Goal: Entertainment & Leisure: Consume media (video, audio)

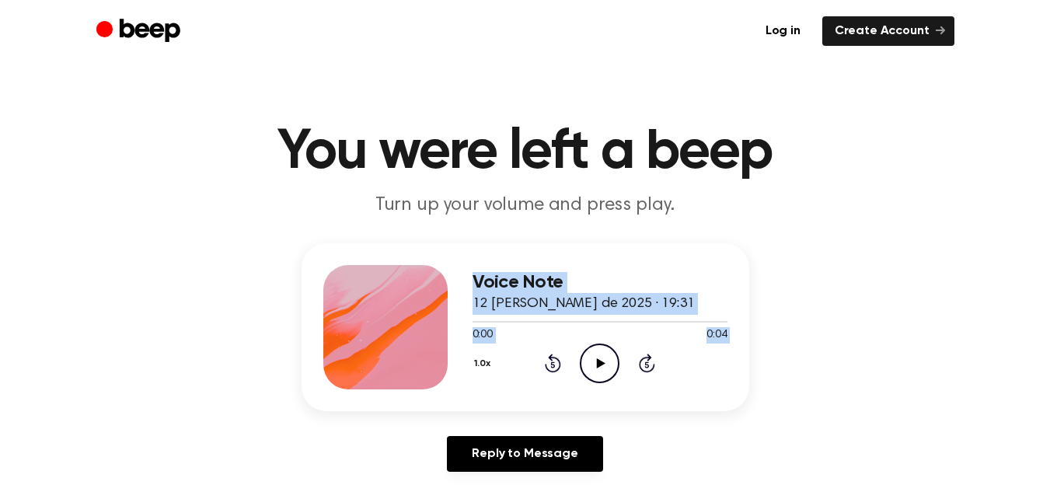
click at [684, 246] on div "Voice Note 12 de agosto de 2025 · 19:31 0:00 0:04 Your browser does not support…" at bounding box center [524, 327] width 447 height 168
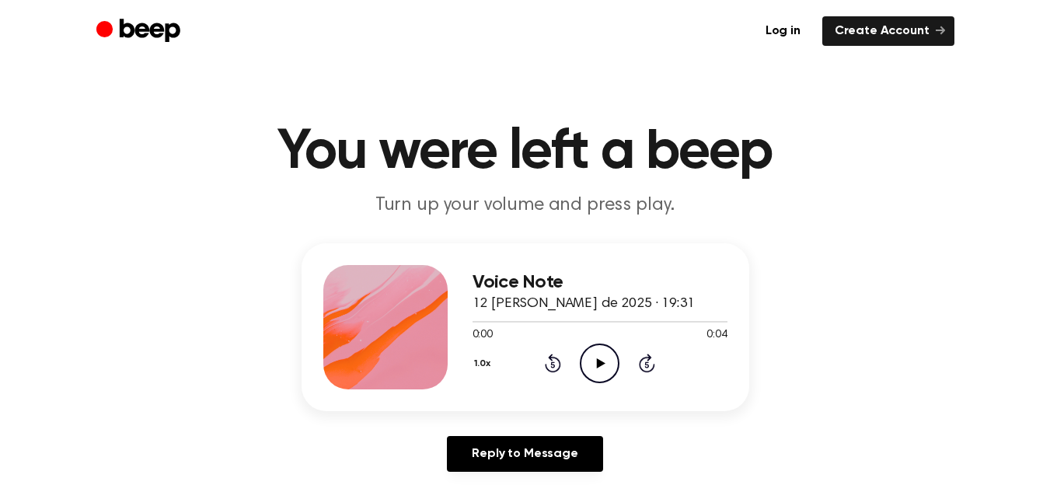
click at [601, 360] on icon "Play Audio" at bounding box center [600, 363] width 40 height 40
click at [601, 359] on icon "Play Audio" at bounding box center [600, 363] width 40 height 40
click at [601, 359] on icon at bounding box center [599, 363] width 7 height 10
click at [601, 359] on icon "Play Audio" at bounding box center [600, 363] width 40 height 40
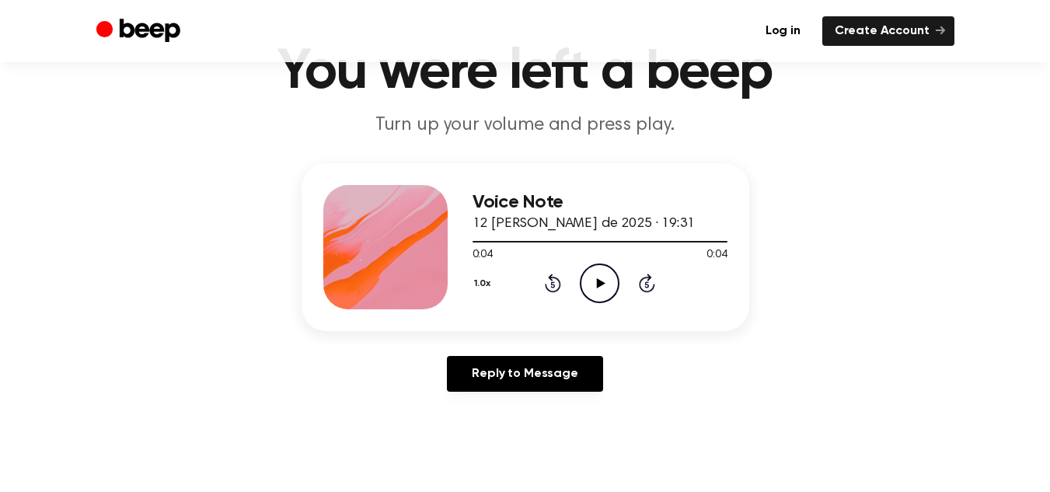
scroll to position [81, 0]
click at [592, 272] on icon "Play Audio" at bounding box center [600, 283] width 40 height 40
click at [594, 297] on icon "Play Audio" at bounding box center [600, 283] width 40 height 40
click at [600, 279] on icon at bounding box center [601, 282] width 9 height 10
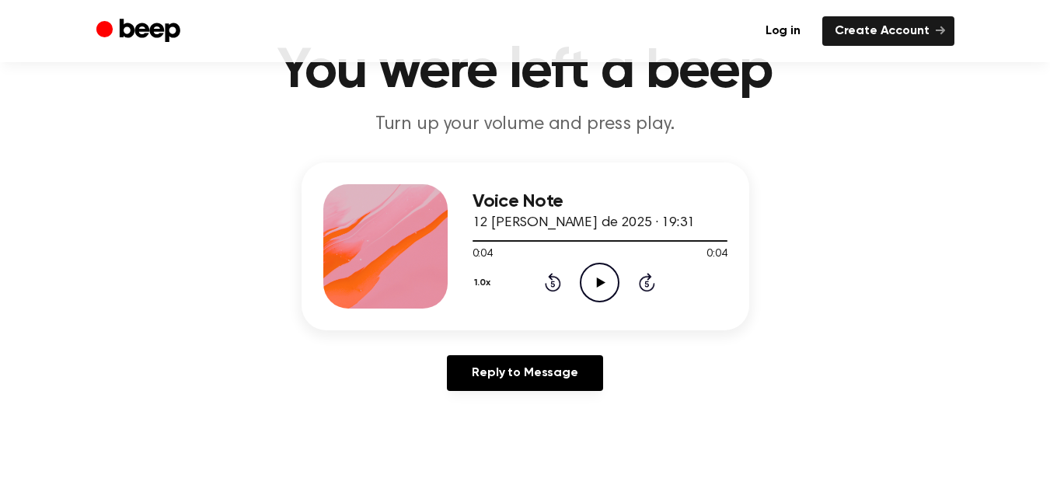
click at [604, 283] on icon "Play Audio" at bounding box center [600, 283] width 40 height 40
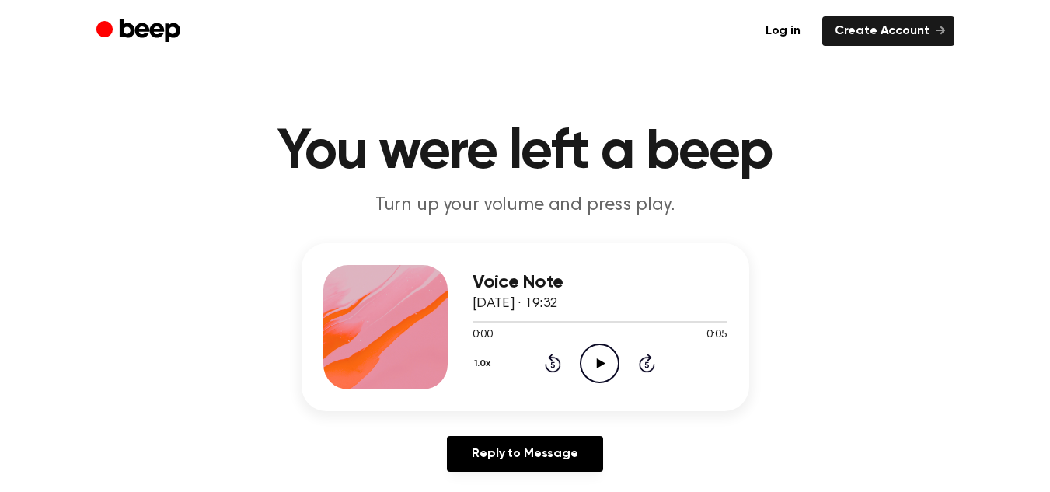
click at [597, 360] on icon at bounding box center [601, 363] width 9 height 10
click at [601, 355] on icon "Play Audio" at bounding box center [600, 363] width 40 height 40
click at [604, 364] on icon "Play Audio" at bounding box center [600, 363] width 40 height 40
click at [604, 354] on icon "Play Audio" at bounding box center [600, 363] width 40 height 40
drag, startPoint x: 0, startPoint y: 0, endPoint x: 599, endPoint y: 359, distance: 698.3
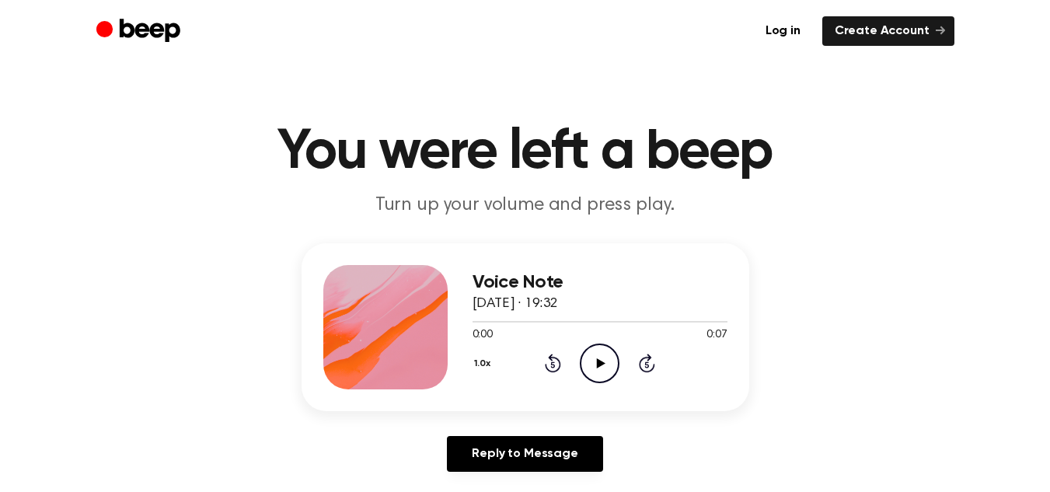
click at [599, 359] on icon at bounding box center [601, 363] width 9 height 10
click at [601, 360] on icon at bounding box center [601, 363] width 9 height 10
click at [598, 362] on icon at bounding box center [601, 363] width 9 height 10
click at [596, 365] on icon "Play Audio" at bounding box center [600, 363] width 40 height 40
click at [585, 365] on icon "Play Audio" at bounding box center [600, 363] width 40 height 40
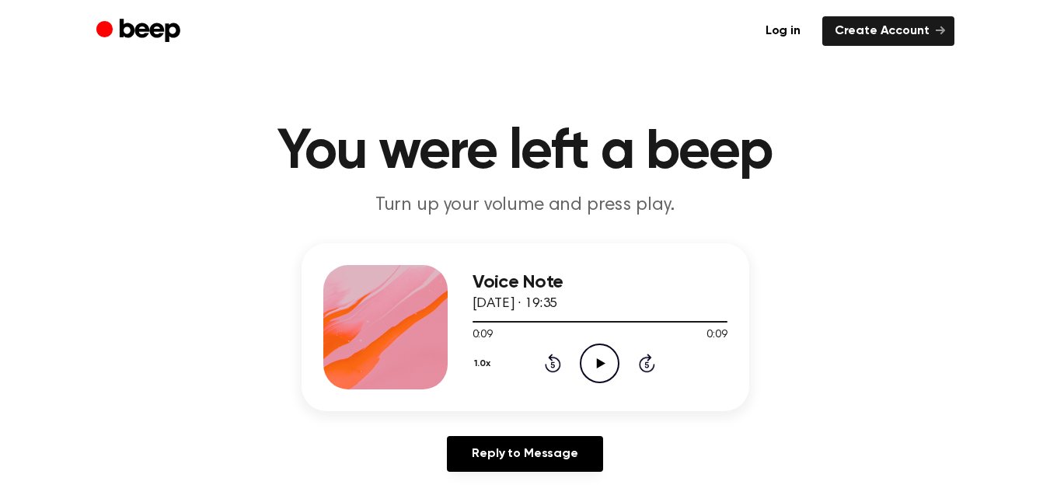
click at [607, 364] on icon "Play Audio" at bounding box center [600, 363] width 40 height 40
click at [601, 369] on icon "Play Audio" at bounding box center [600, 363] width 40 height 40
click at [594, 365] on icon "Play Audio" at bounding box center [600, 363] width 40 height 40
click at [605, 360] on icon "Play Audio" at bounding box center [600, 363] width 40 height 40
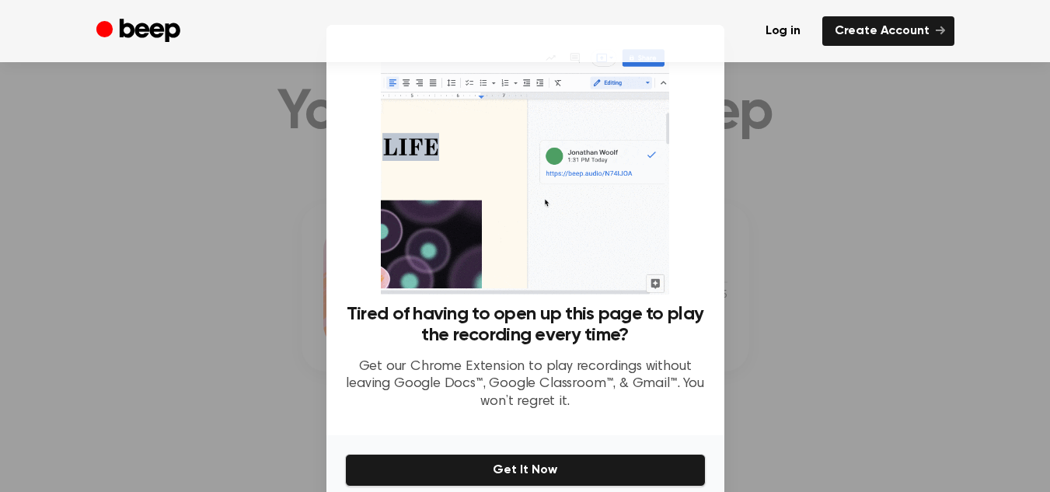
scroll to position [48, 0]
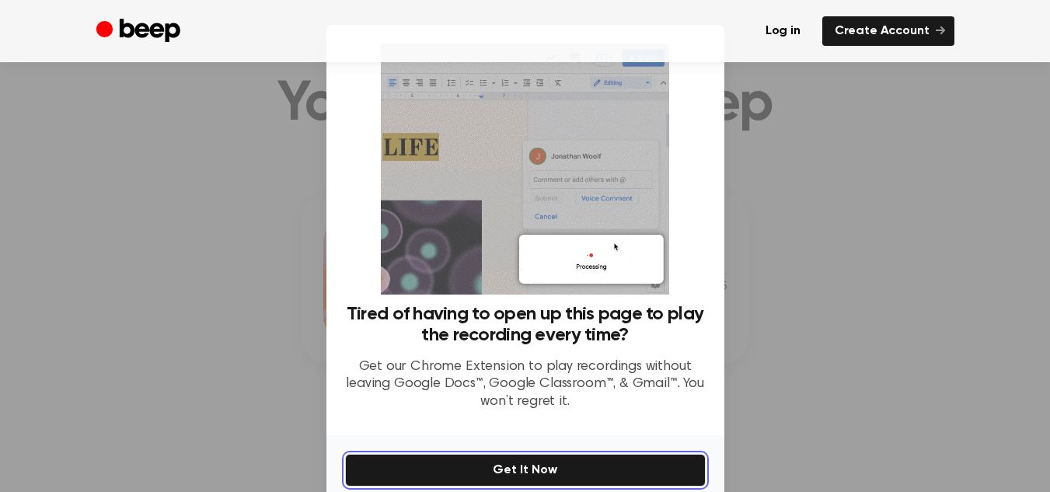
click at [496, 460] on button "Get It Now" at bounding box center [525, 470] width 360 height 33
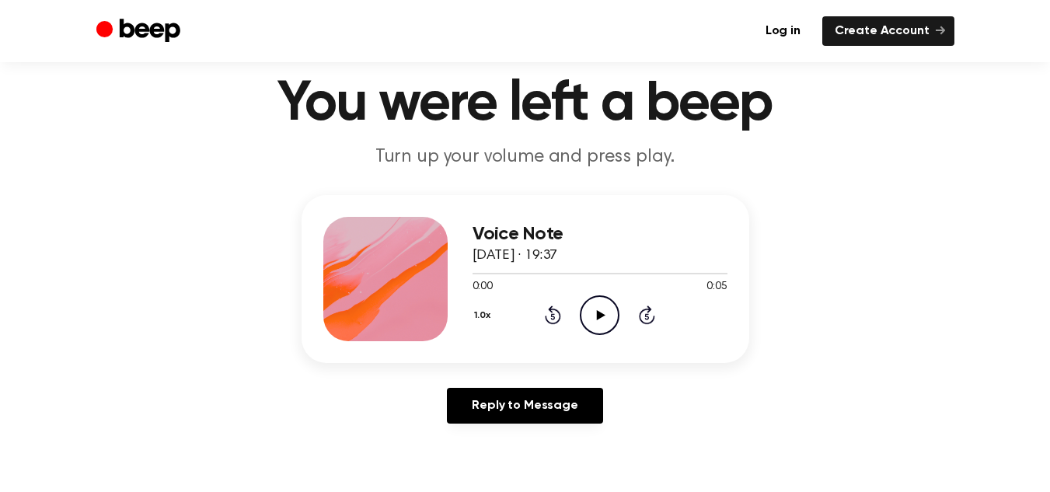
click at [601, 317] on icon "Play Audio" at bounding box center [600, 315] width 40 height 40
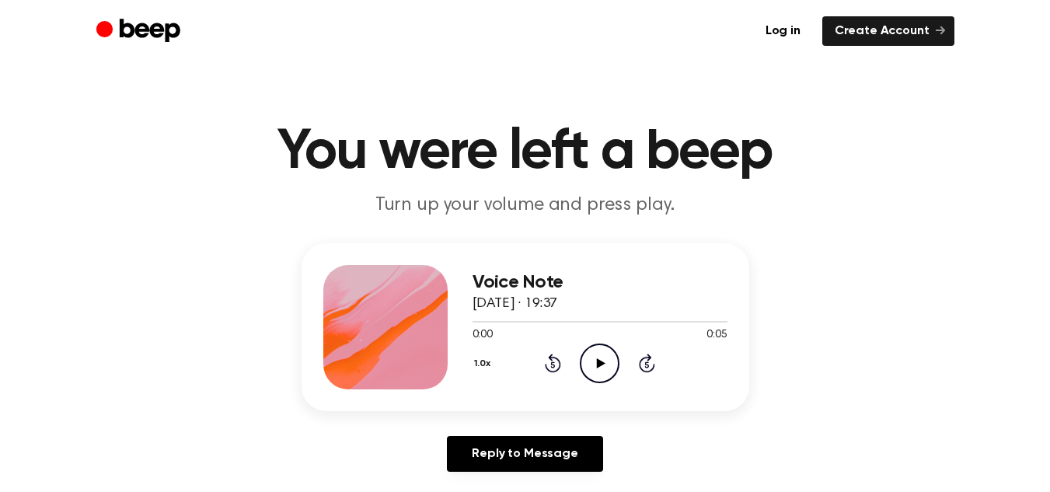
click at [610, 367] on icon "Play Audio" at bounding box center [600, 363] width 40 height 40
click at [601, 356] on icon "Play Audio" at bounding box center [600, 363] width 40 height 40
click at [605, 371] on icon "Play Audio" at bounding box center [600, 363] width 40 height 40
click at [592, 362] on icon "Play Audio" at bounding box center [600, 363] width 40 height 40
click at [602, 349] on icon "Play Audio" at bounding box center [600, 363] width 40 height 40
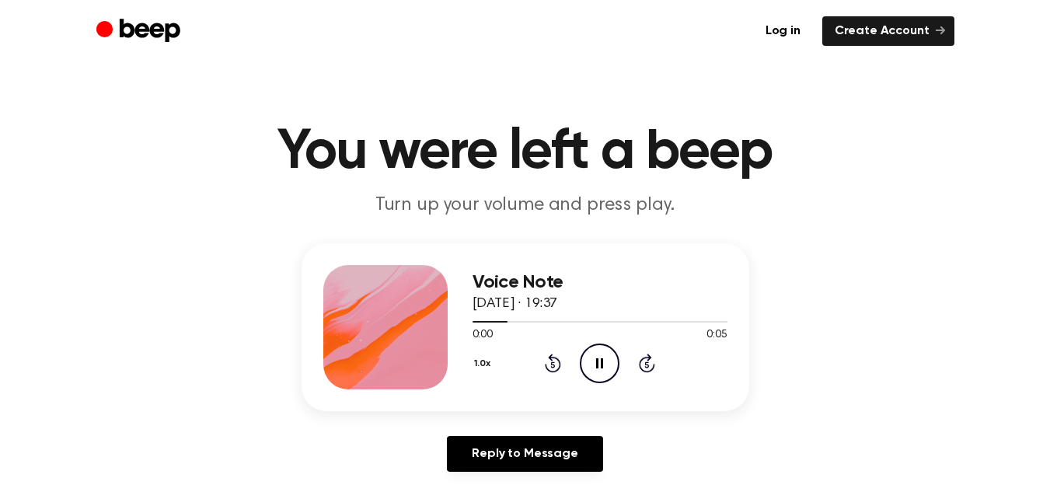
click at [384, 8] on div "Log in Create Account" at bounding box center [525, 31] width 858 height 62
click at [598, 367] on icon "Play Audio" at bounding box center [600, 363] width 40 height 40
